Goal: Information Seeking & Learning: Learn about a topic

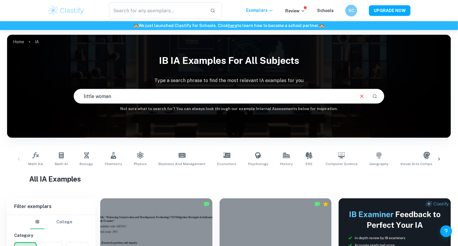
type input "little woman"
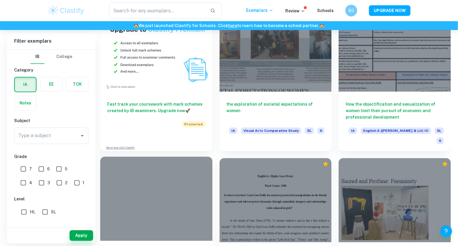
scroll to position [490, 0]
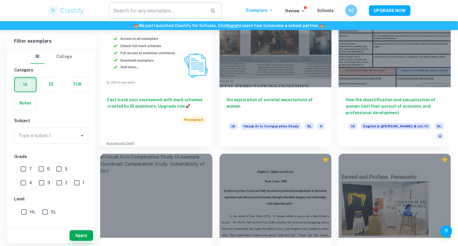
click at [159, 12] on input "text" at bounding box center [157, 10] width 96 height 16
paste input "Women"
type input "little Women"
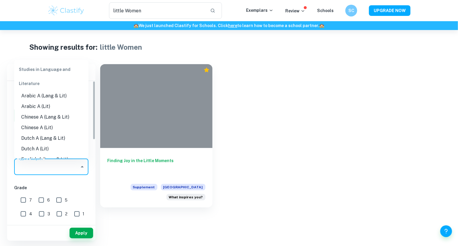
click at [54, 166] on input "Type a subject" at bounding box center [47, 166] width 60 height 11
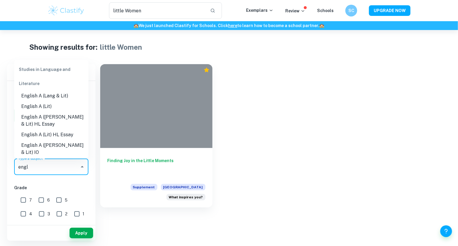
click at [59, 95] on li "English A (Lang & Lit)" at bounding box center [51, 96] width 74 height 11
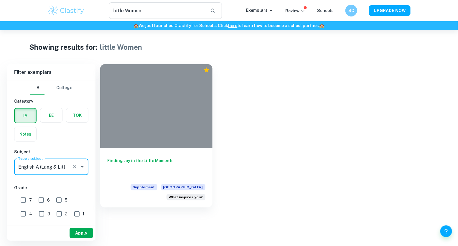
type input "English A (Lang & Lit)"
click at [83, 231] on button "Apply" at bounding box center [81, 233] width 24 height 11
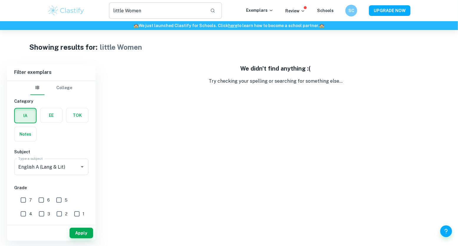
click at [155, 16] on input "little Women" at bounding box center [157, 10] width 96 height 16
click at [115, 11] on input "little Women" at bounding box center [157, 10] width 96 height 16
click at [130, 10] on input "Little Women" at bounding box center [157, 10] width 96 height 16
type input "Little"
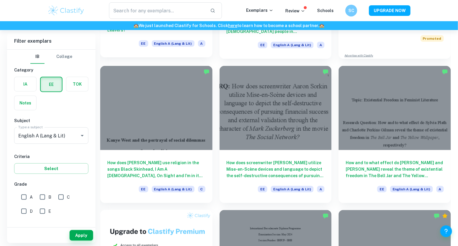
scroll to position [153, 0]
